Goal: Check status: Check status

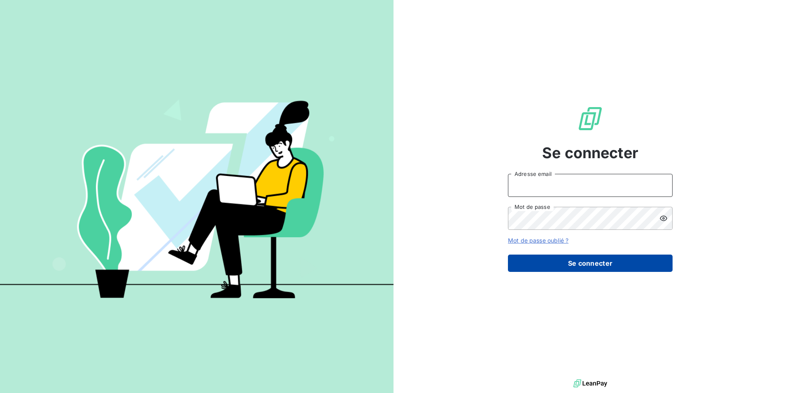
type input "[PERSON_NAME][EMAIL_ADDRESS][DOMAIN_NAME]"
click at [567, 260] on button "Se connecter" at bounding box center [590, 262] width 165 height 17
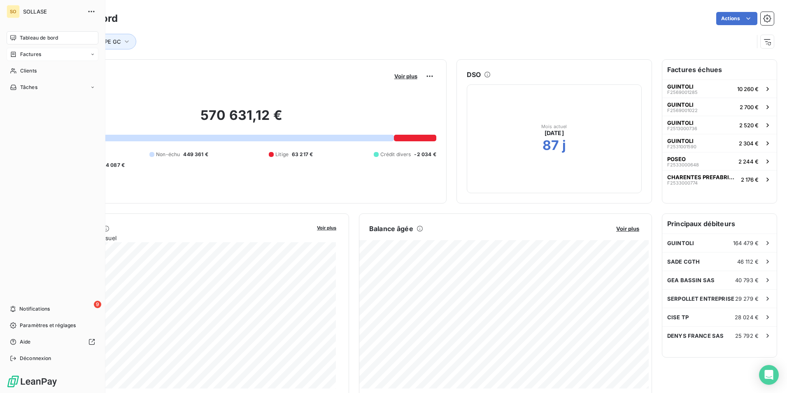
click at [32, 56] on span "Factures" at bounding box center [30, 54] width 21 height 7
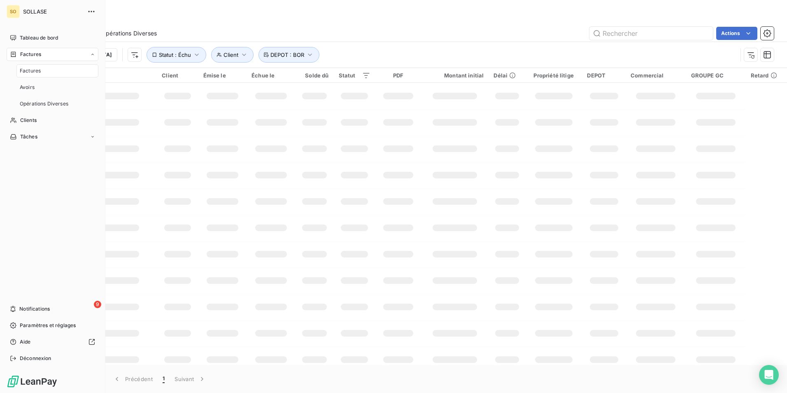
click at [32, 65] on div "Factures" at bounding box center [57, 70] width 82 height 13
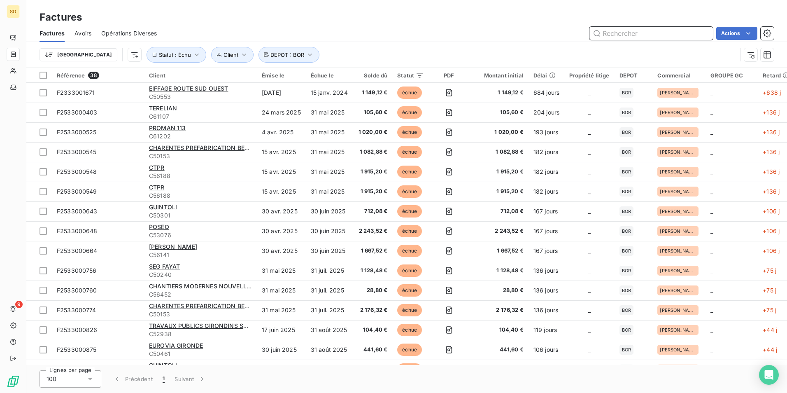
click at [651, 31] on input "text" at bounding box center [652, 33] width 124 height 13
paste input "F2533001439"
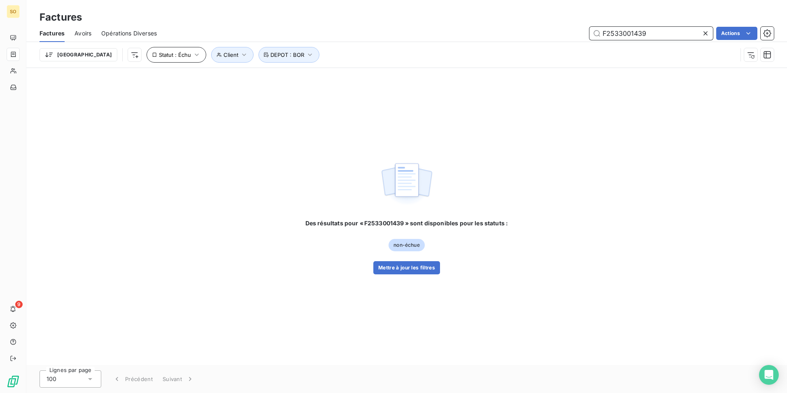
type input "F2533001439"
click at [193, 56] on icon "button" at bounding box center [197, 55] width 8 height 8
click at [305, 75] on icon at bounding box center [305, 76] width 4 height 2
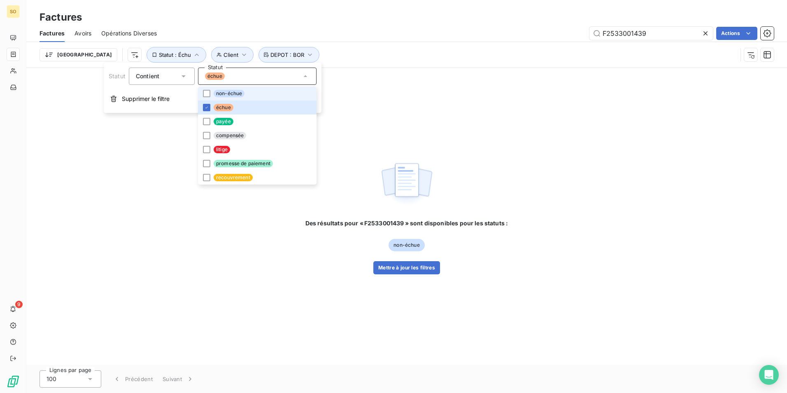
click at [218, 93] on span "non-échue" at bounding box center [229, 93] width 31 height 7
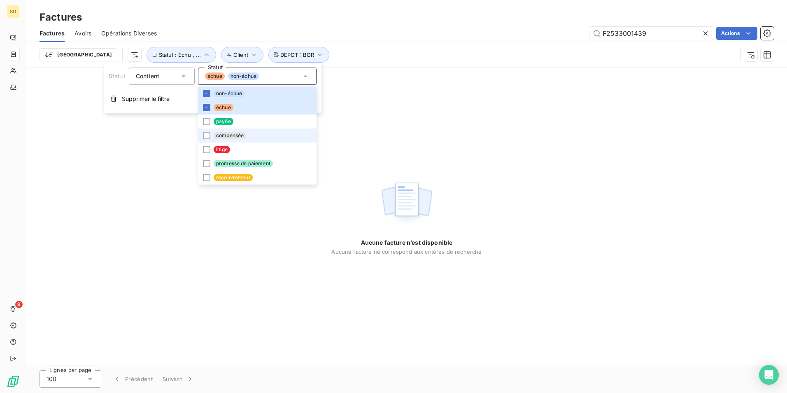
click at [224, 135] on span "compensée" at bounding box center [230, 135] width 33 height 7
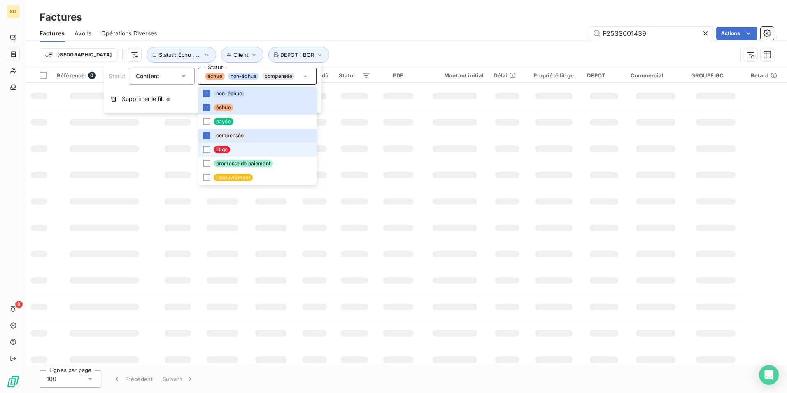
click at [221, 146] on span "litige" at bounding box center [222, 149] width 16 height 7
click at [226, 161] on span "promesse de paiement" at bounding box center [243, 163] width 59 height 7
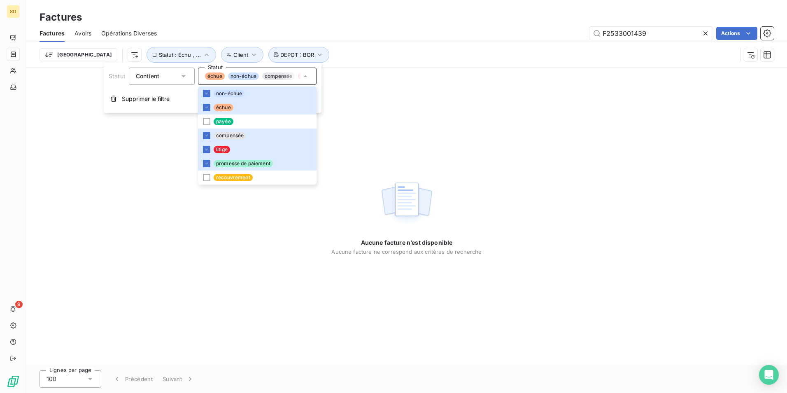
click at [349, 20] on div "Factures" at bounding box center [406, 17] width 761 height 15
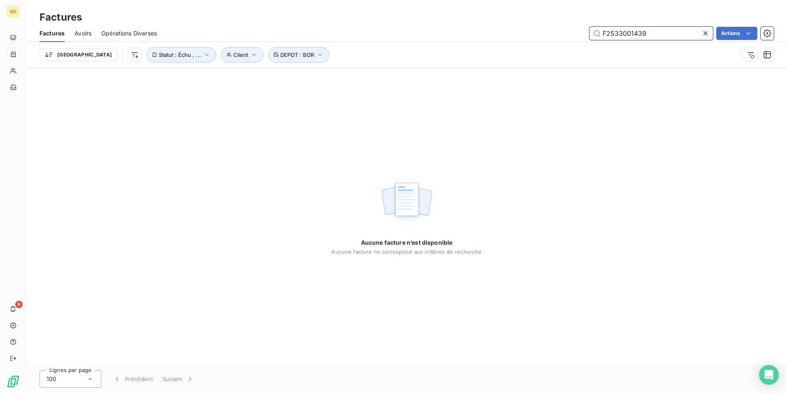
click at [652, 35] on input "F2533001439" at bounding box center [652, 33] width 124 height 13
click at [437, 21] on html "SO 9 Factures Factures Avoirs Opérations Diverses F2533001439 Actions Mettre le…" at bounding box center [393, 196] width 787 height 393
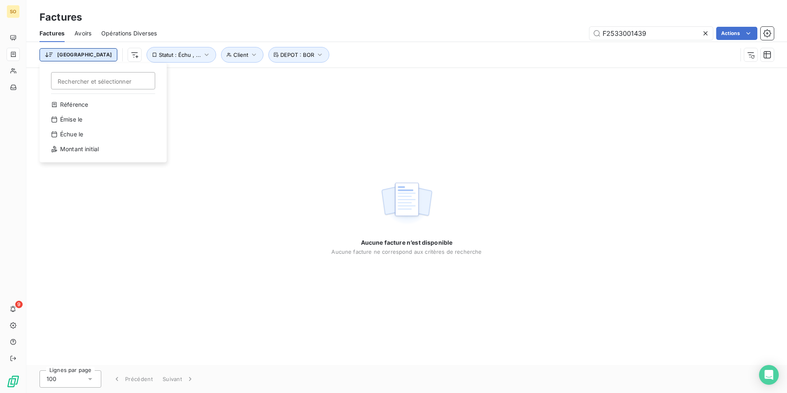
click at [70, 56] on html "SO 9 Factures Factures Avoirs Opérations Diverses F2533001439 Actions Trier Rec…" at bounding box center [393, 196] width 787 height 393
click at [65, 84] on input "Rechercher et sélectionner" at bounding box center [103, 80] width 104 height 17
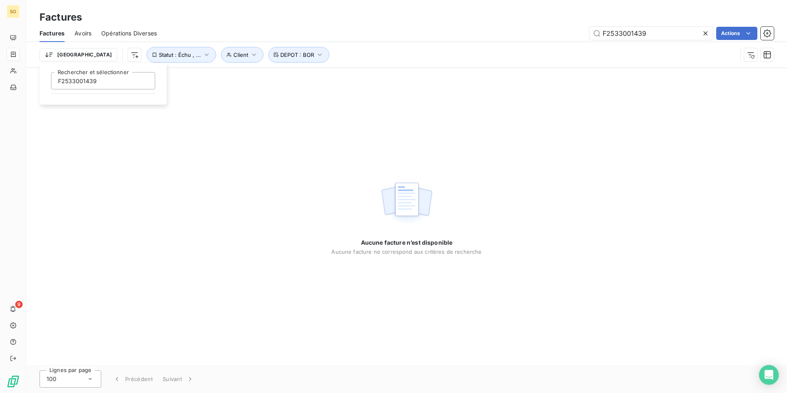
type input "F2533001439"
click at [220, 126] on html "SO 9 Factures Factures Avoirs Opérations Diverses F2533001439 Actions Trier F25…" at bounding box center [393, 196] width 787 height 393
click at [111, 8] on div "Factures Factures Avoirs Opérations Diverses F2533001439 Actions Trier Client S…" at bounding box center [406, 34] width 761 height 68
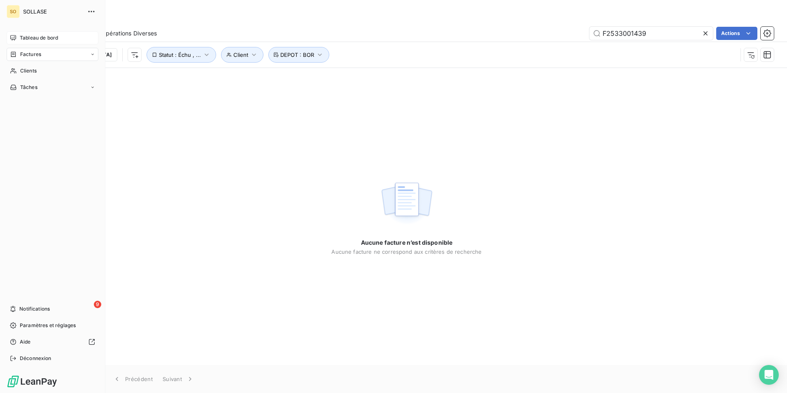
click at [47, 38] on span "Tableau de bord" at bounding box center [39, 37] width 38 height 7
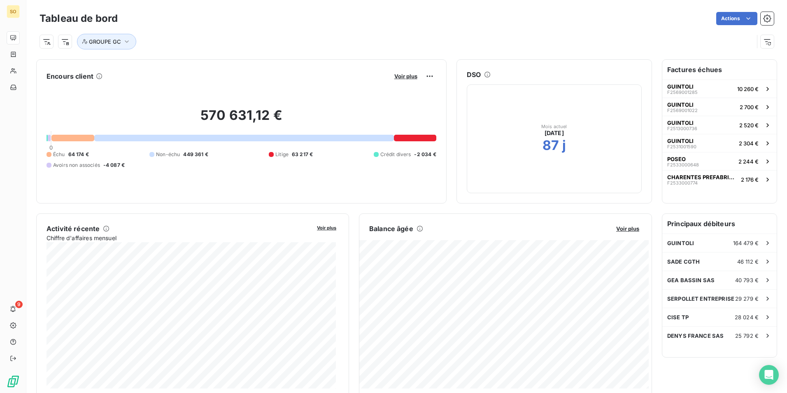
click at [561, 24] on div "Actions" at bounding box center [451, 18] width 646 height 13
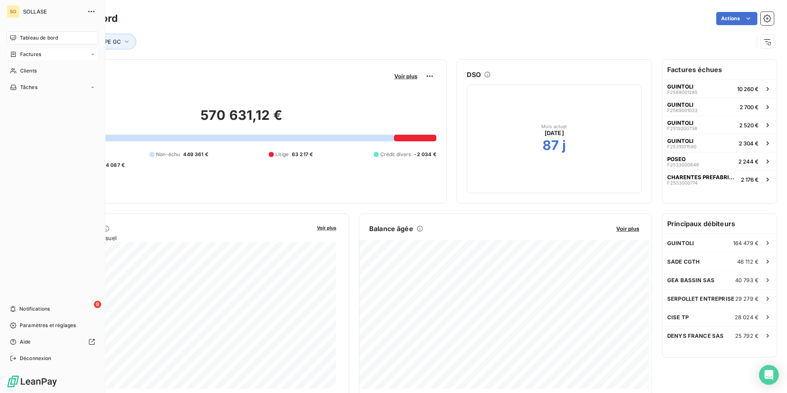
click at [91, 56] on icon at bounding box center [92, 54] width 5 height 5
